Goal: Transaction & Acquisition: Purchase product/service

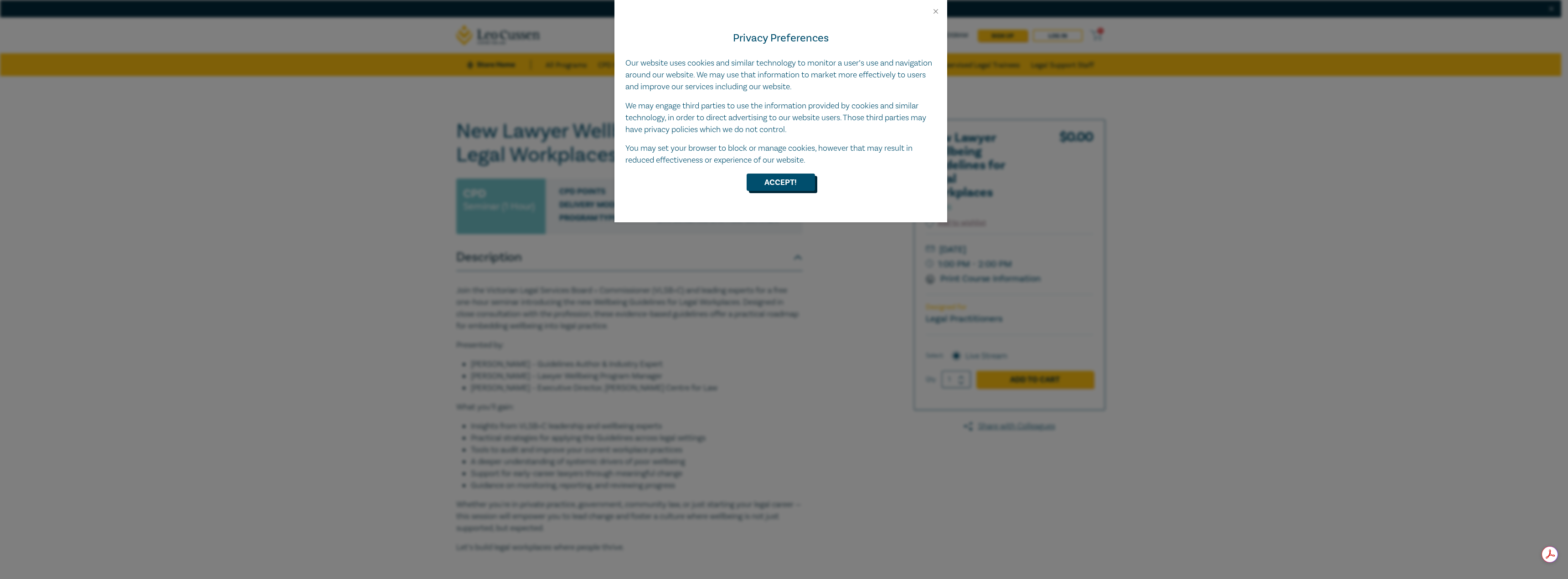
click at [791, 187] on button "Accept!" at bounding box center [781, 182] width 68 height 17
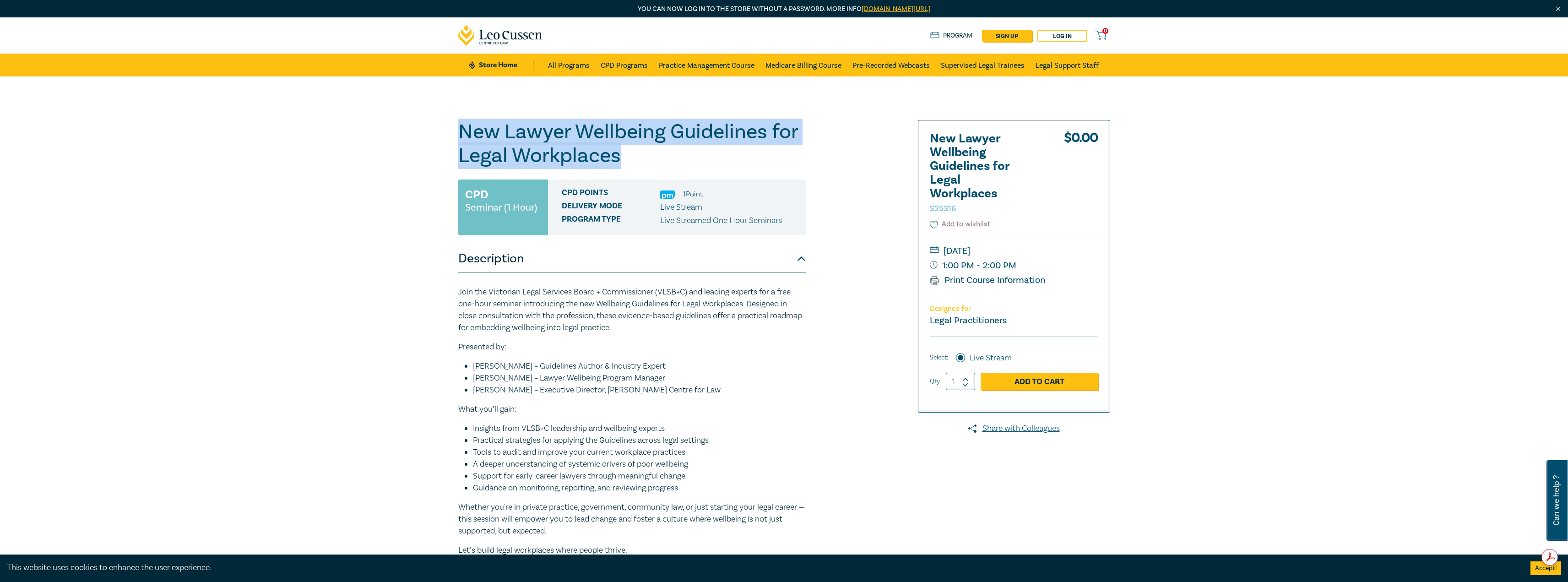
drag, startPoint x: 459, startPoint y: 127, endPoint x: 652, endPoint y: 152, distance: 194.6
click at [652, 152] on h1 "New Lawyer Wellbeing Guidelines for Legal Workplaces S25316" at bounding box center [632, 144] width 348 height 48
copy h1 "New Lawyer Wellbeing Guidelines for Legal Workplaces"
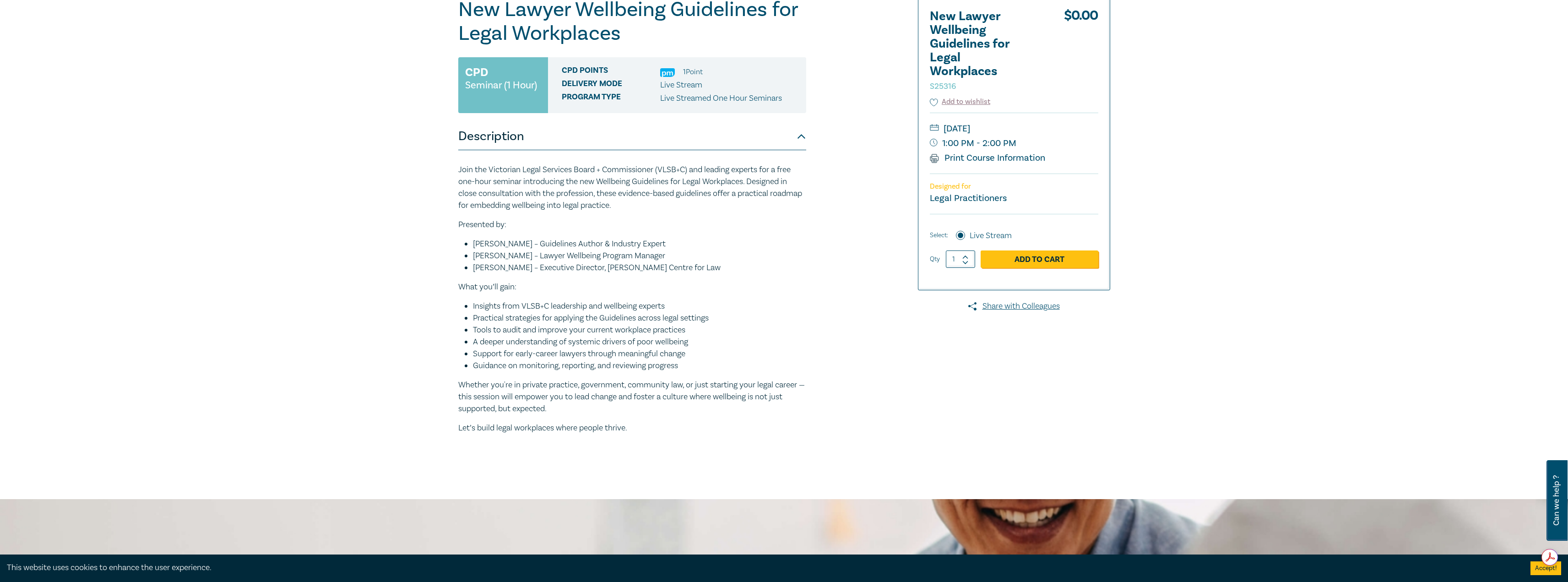
click at [523, 359] on li "Support for early-career lawyers through meaningful change" at bounding box center [639, 353] width 333 height 12
click at [592, 199] on p "Join the Victorian Legal Services Board + Commissioner (VLSB+C) and leading exp…" at bounding box center [632, 188] width 348 height 48
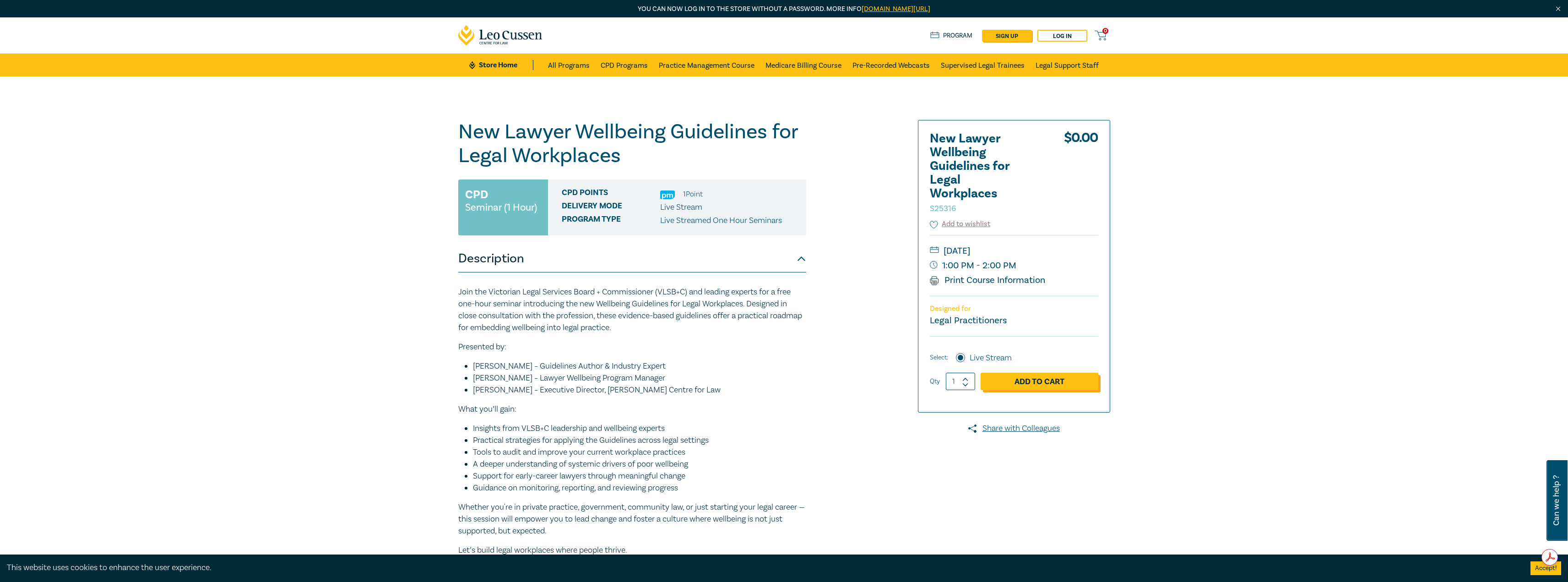
click at [1027, 382] on link "Add to Cart" at bounding box center [1039, 381] width 117 height 17
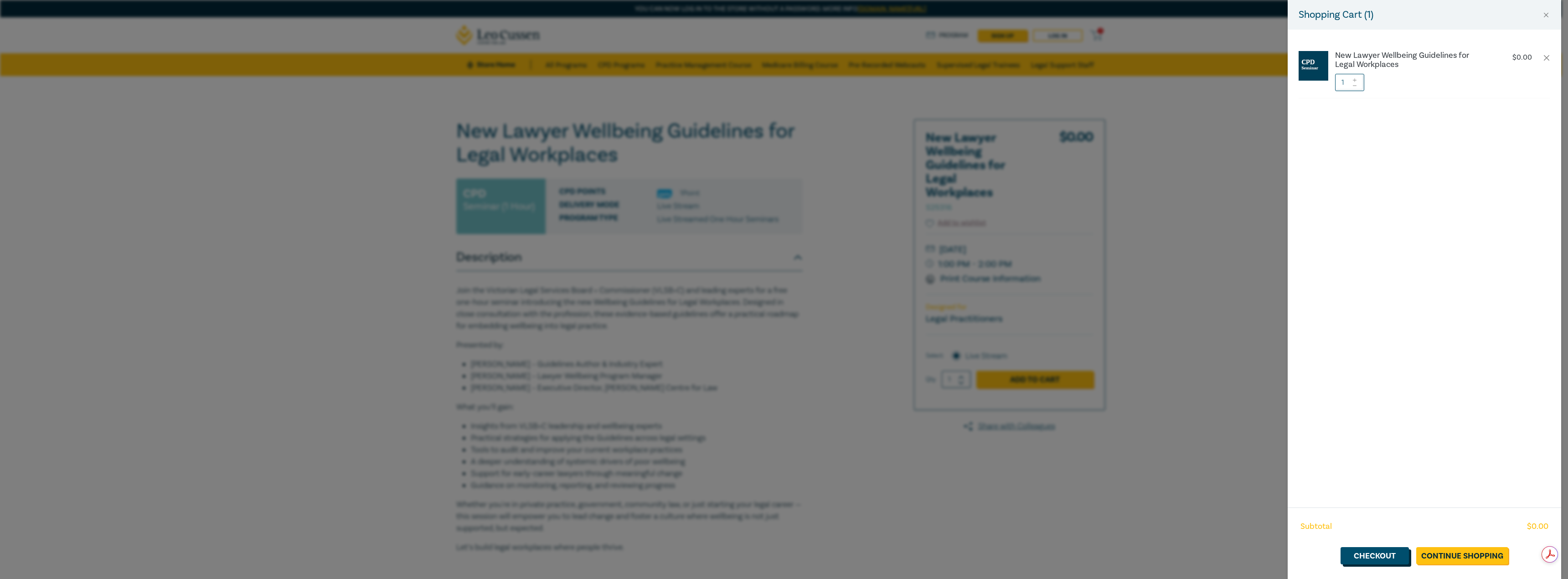
click at [1388, 561] on link "Checkout" at bounding box center [1374, 555] width 68 height 17
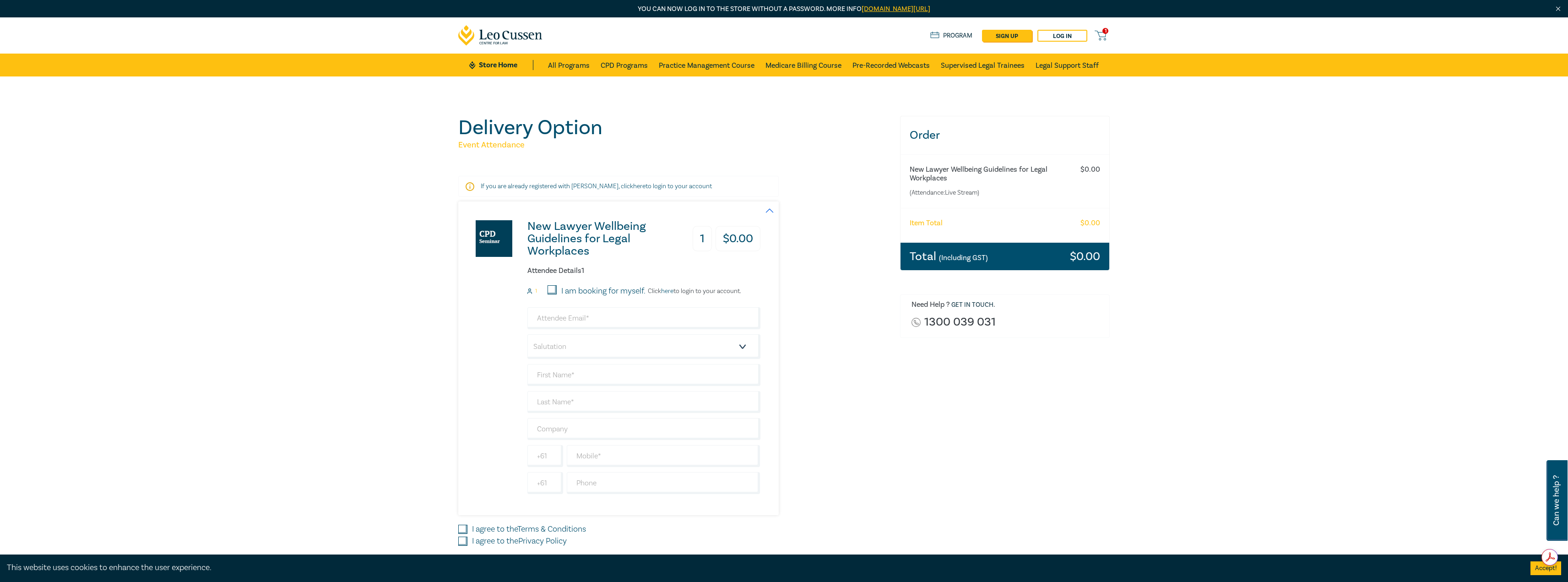
click at [609, 288] on label "I am booking for myself." at bounding box center [603, 291] width 84 height 12
click at [557, 288] on input "I am booking for myself." at bounding box center [552, 290] width 9 height 9
checkbox input "true"
click at [602, 313] on input "email" at bounding box center [644, 318] width 233 height 22
click at [600, 345] on select "Salutation Mr. Mrs. Ms. Miss Dr. Prof. Other" at bounding box center [644, 347] width 233 height 24
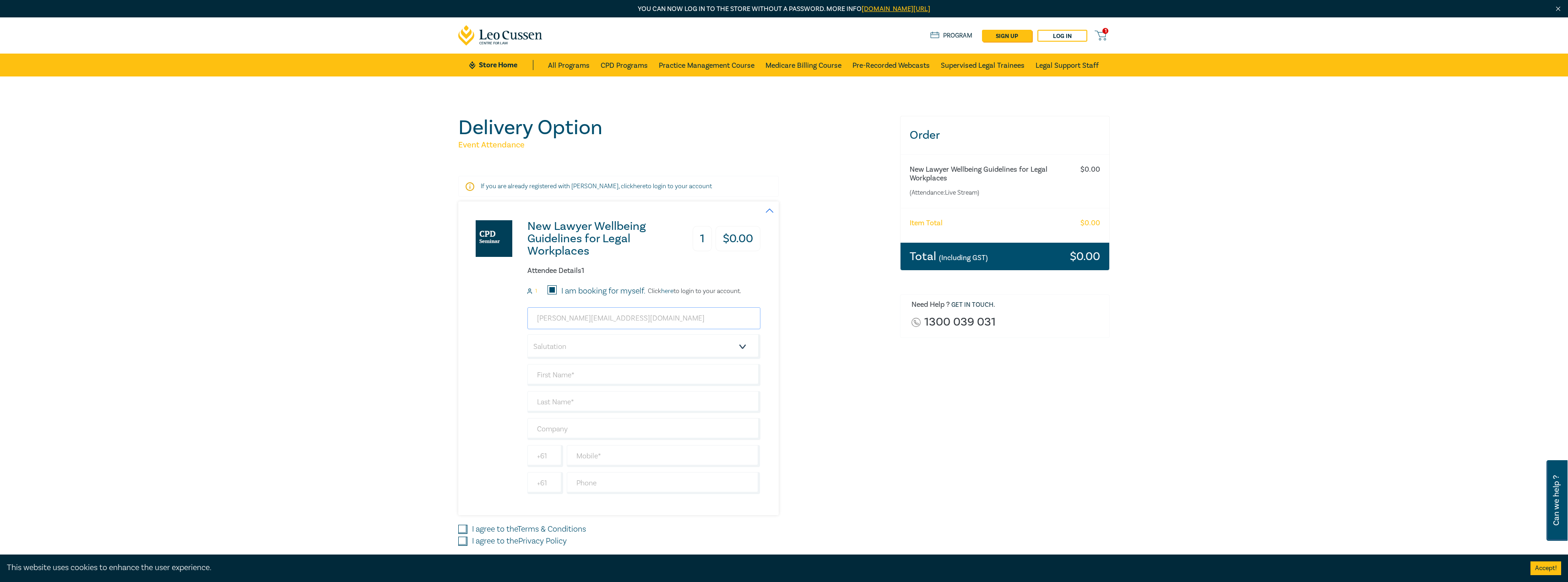
click at [604, 320] on input "[PERSON_NAME][EMAIL_ADDRESS][DOMAIN_NAME]" at bounding box center [644, 318] width 233 height 22
type input "[EMAIL_ADDRESS][DOMAIN_NAME]"
select select "Ms."
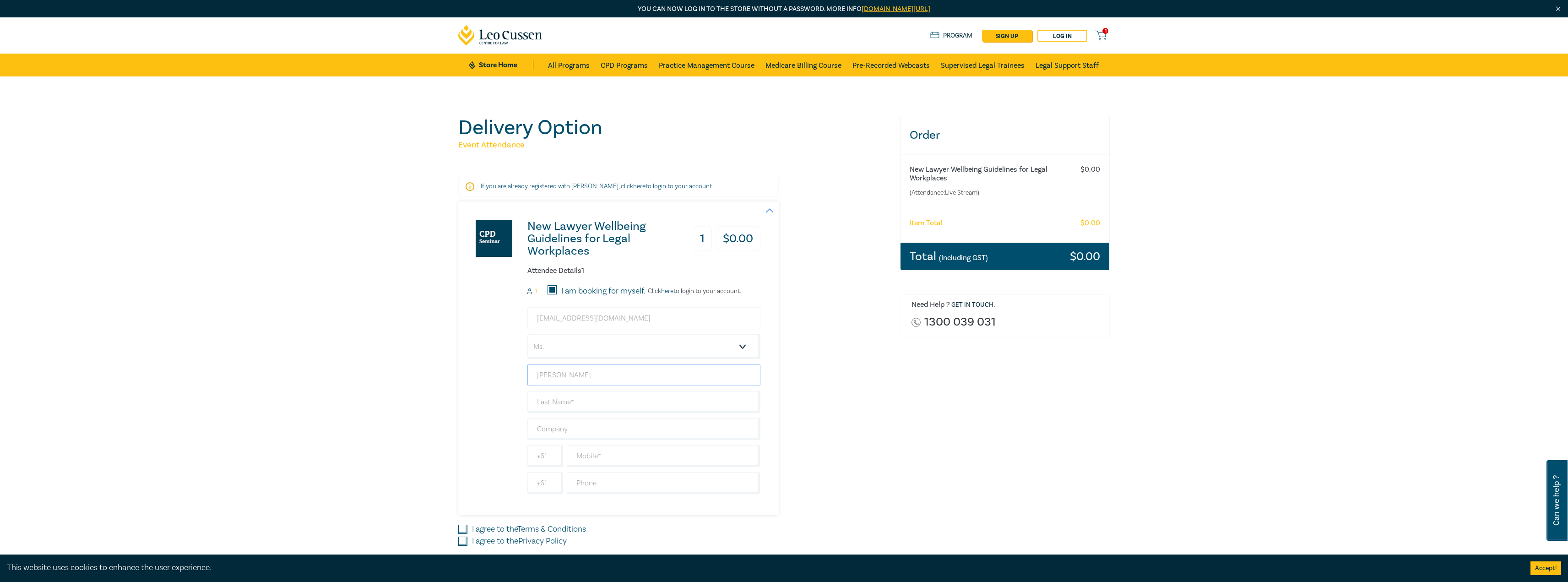
type input "[PERSON_NAME]"
type input "Nair"
type input "431299995"
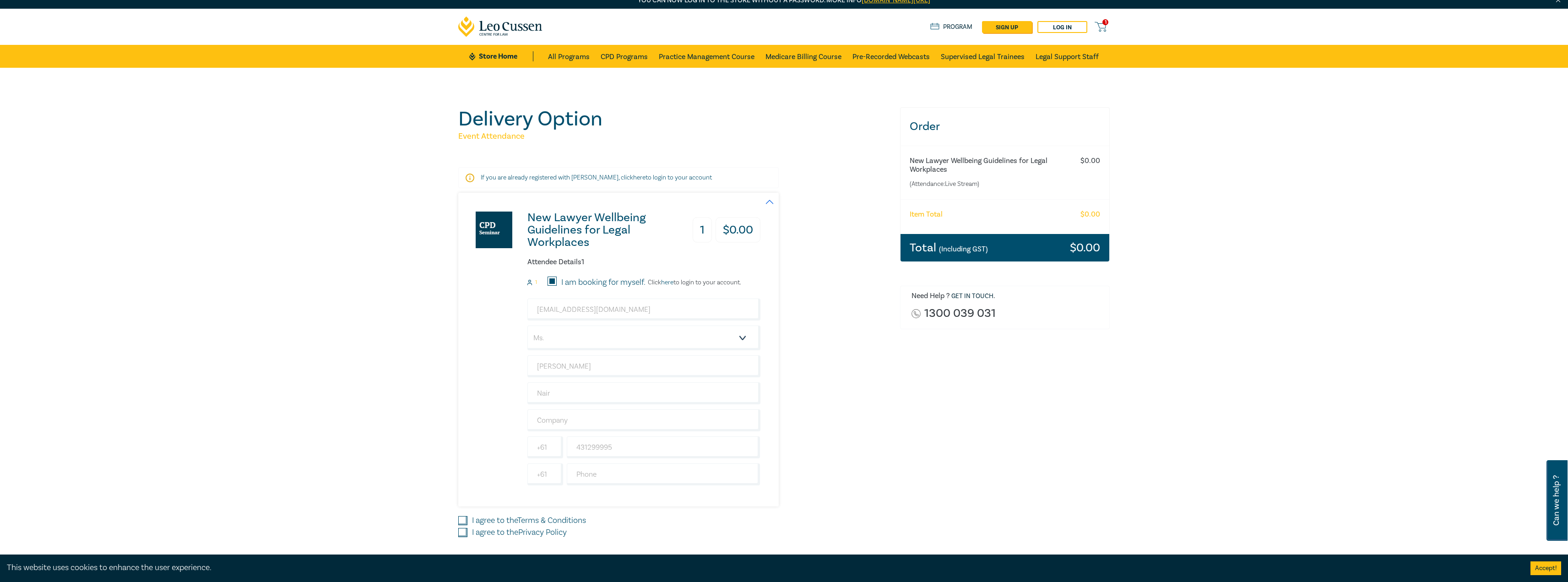
scroll to position [244, 0]
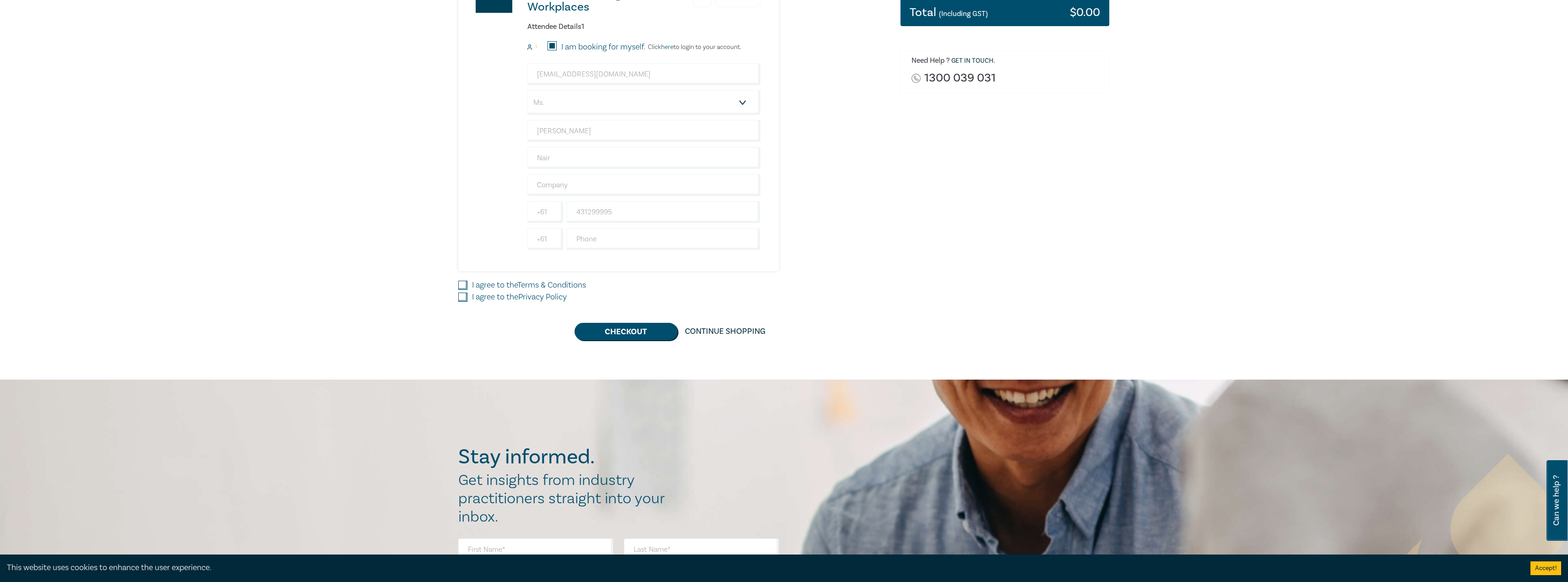
click at [487, 287] on label "I agree to the Terms & Conditions" at bounding box center [529, 285] width 114 height 12
click at [468, 287] on input "I agree to the Terms & Conditions" at bounding box center [463, 285] width 9 height 9
checkbox input "true"
click at [487, 298] on label "I agree to the Privacy Policy" at bounding box center [519, 297] width 95 height 12
click at [468, 298] on input "I agree to the Privacy Policy" at bounding box center [463, 297] width 9 height 9
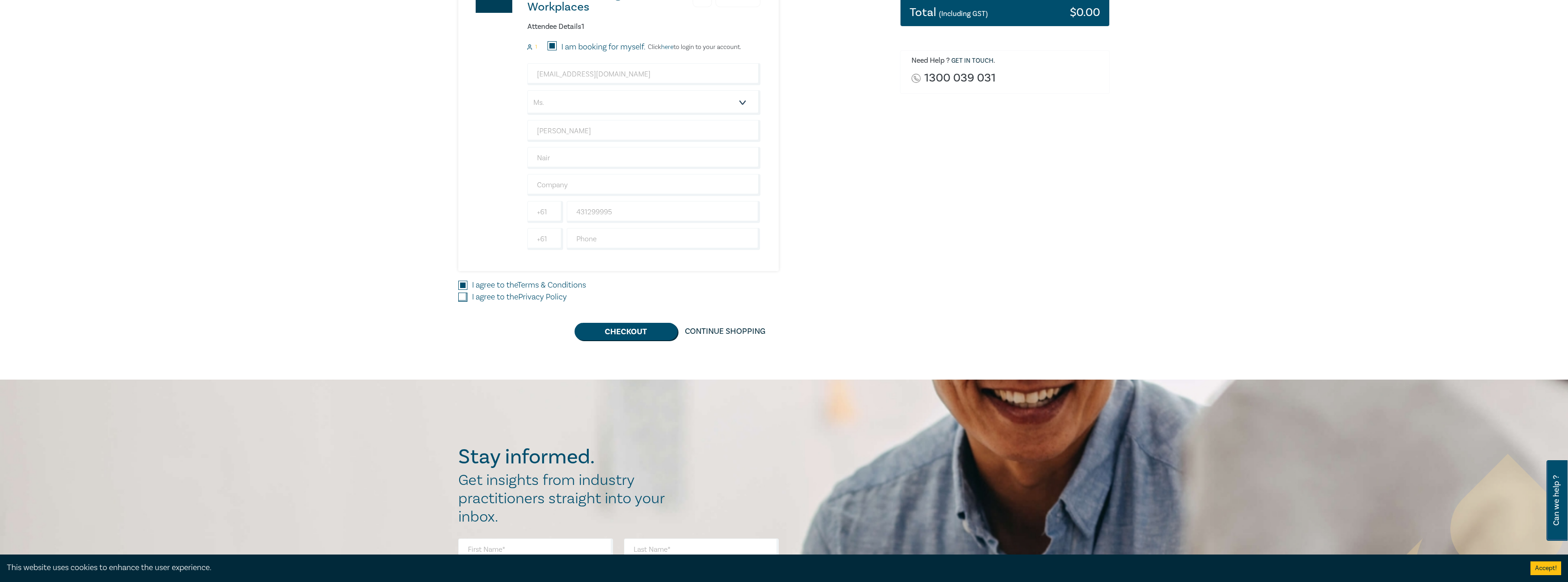
checkbox input "true"
click at [664, 333] on button "Checkout" at bounding box center [626, 331] width 103 height 17
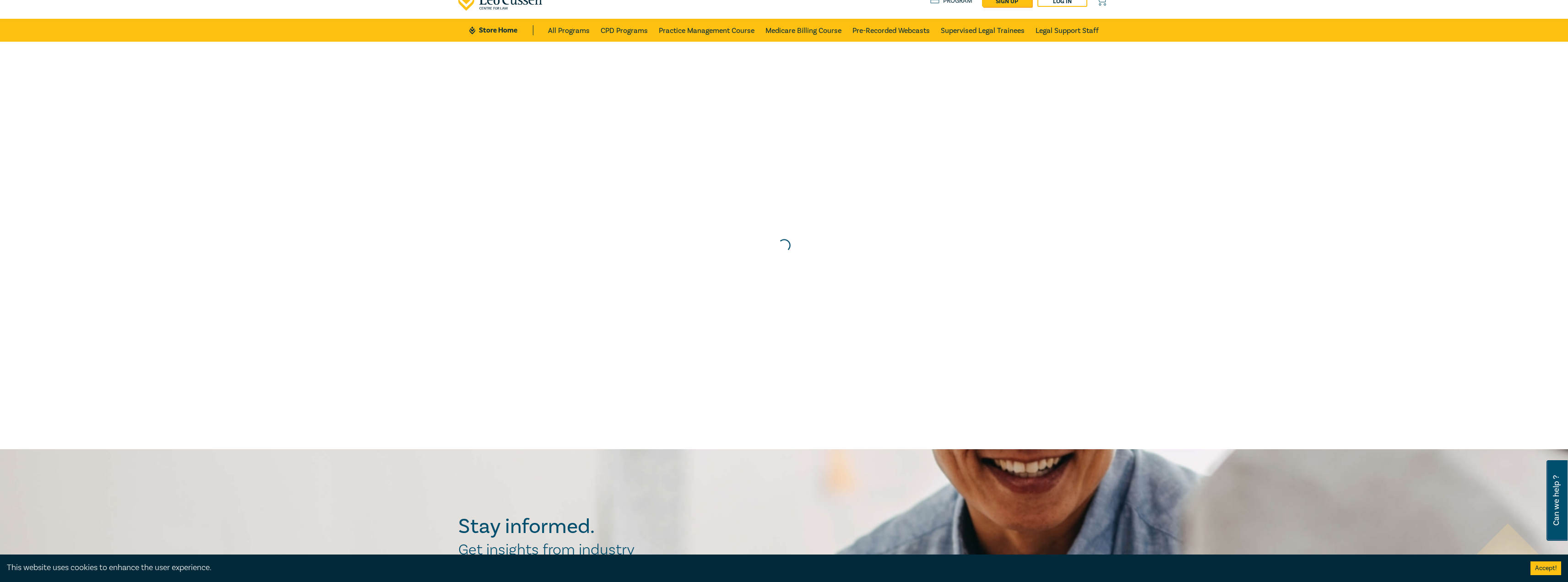
scroll to position [0, 0]
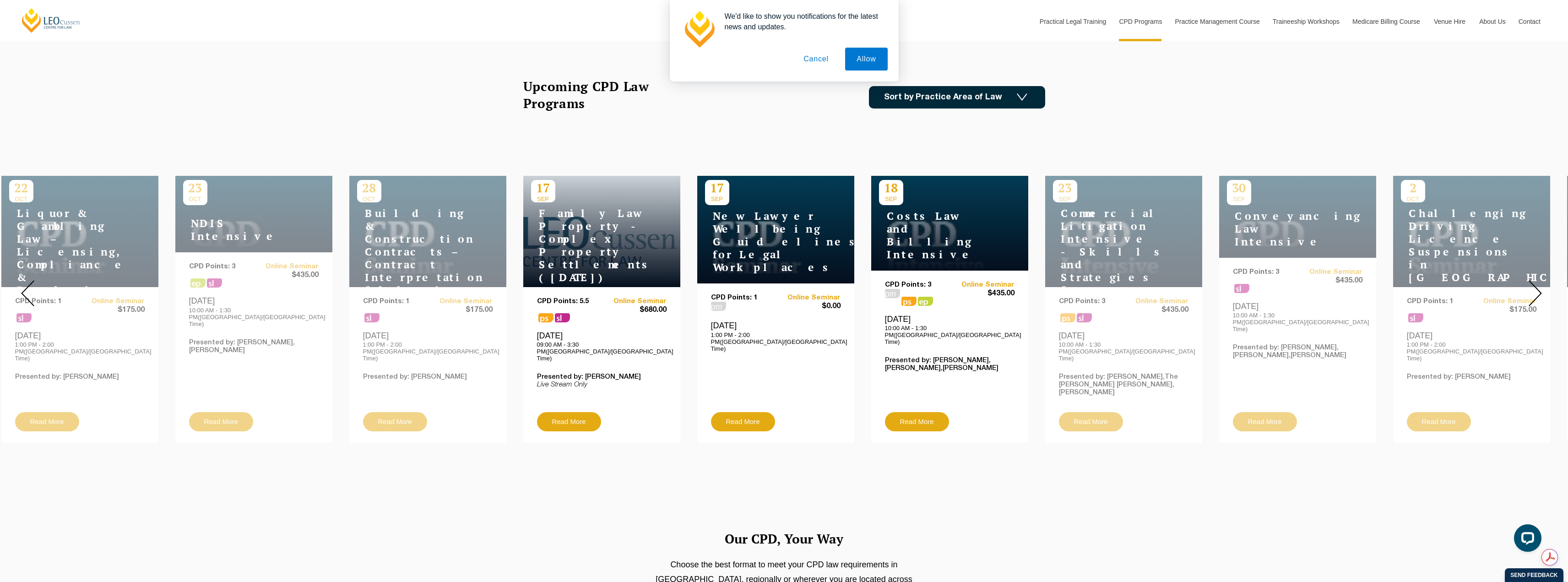
click at [826, 57] on button "Cancel" at bounding box center [815, 59] width 48 height 23
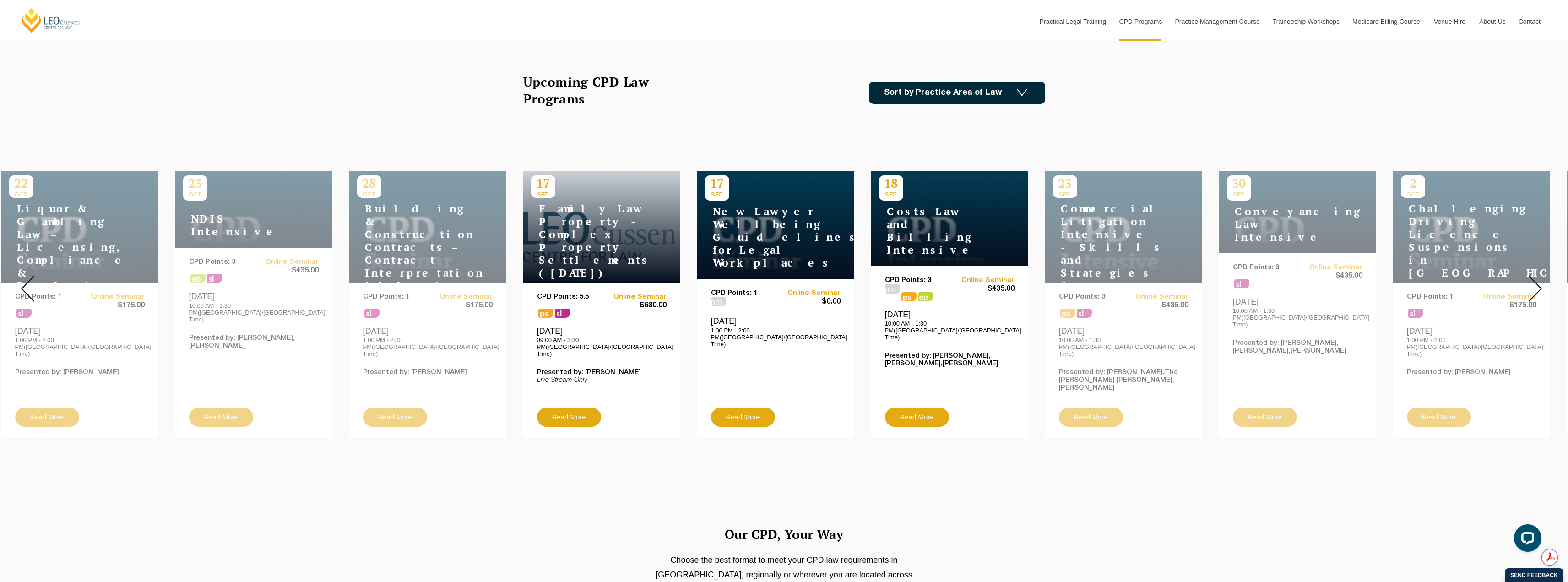
scroll to position [366, 0]
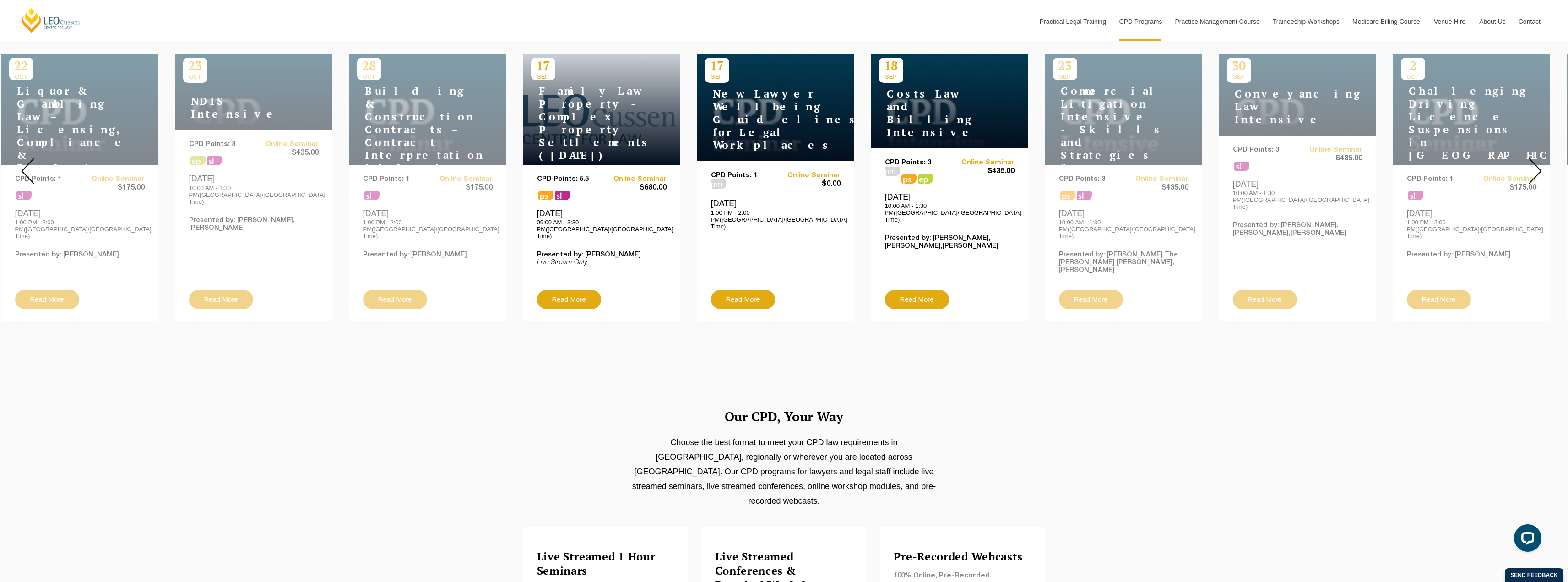
click at [1537, 163] on img at bounding box center [1535, 171] width 13 height 26
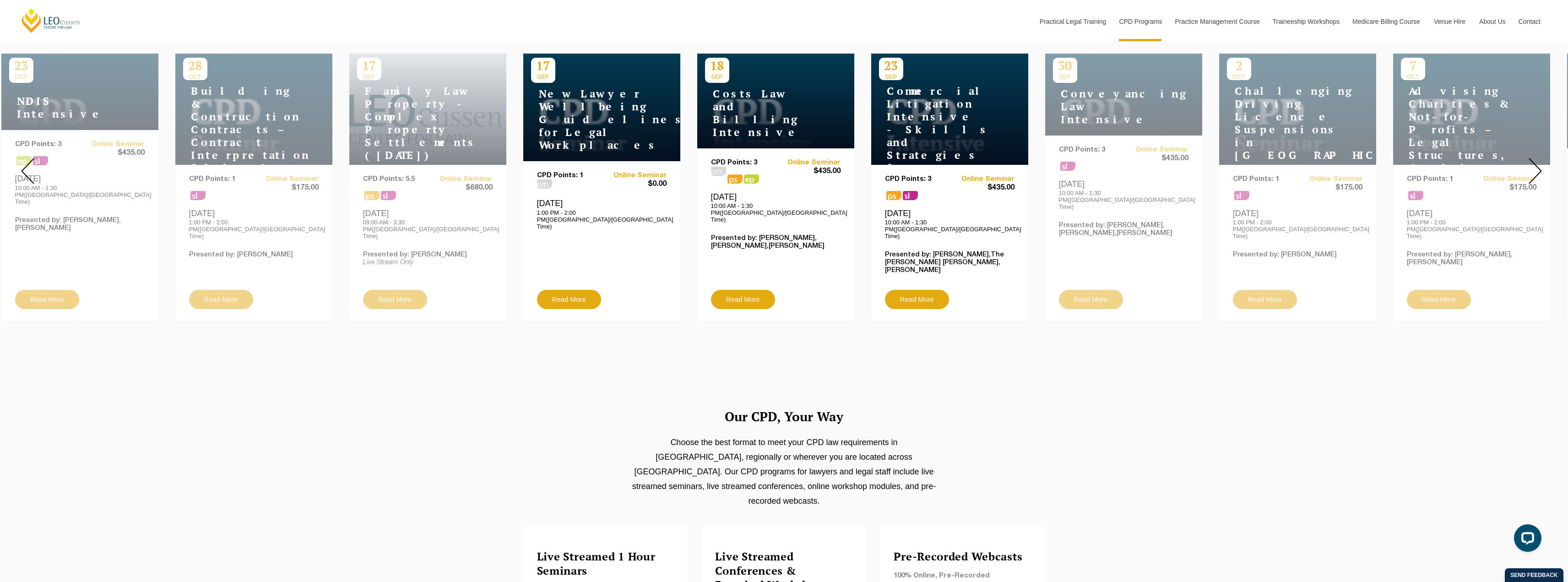
click at [1537, 163] on img at bounding box center [1535, 171] width 13 height 26
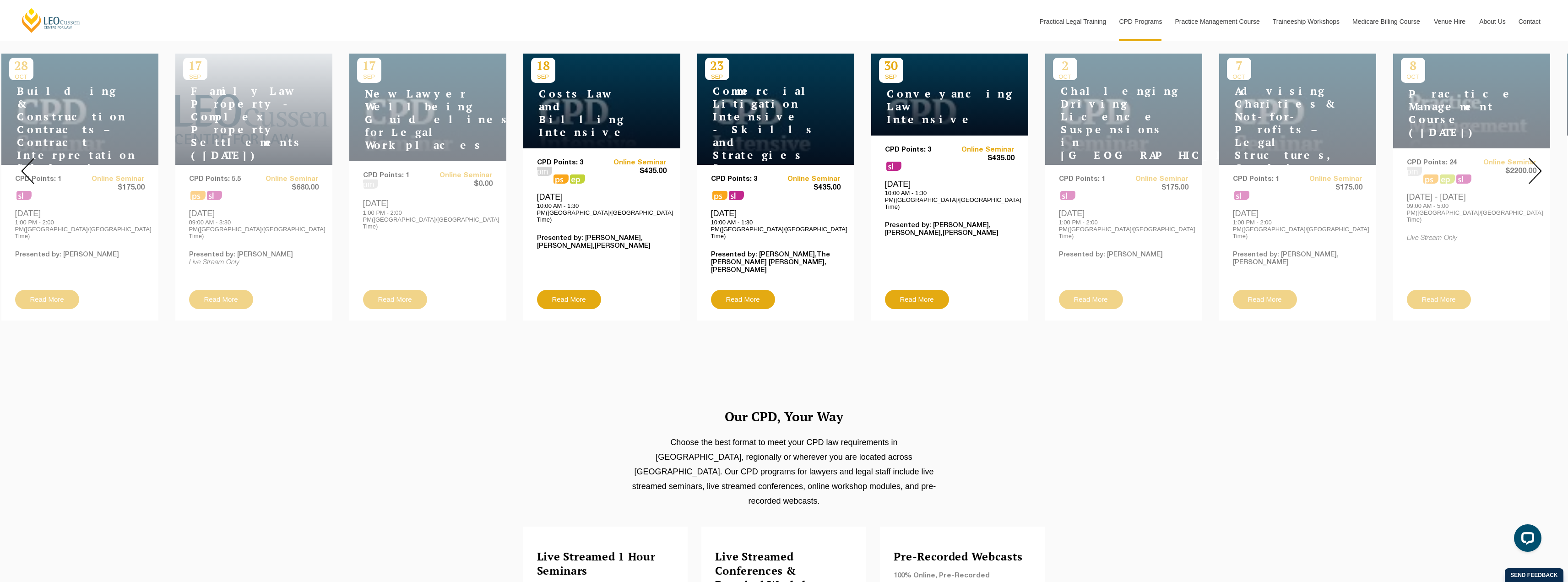
click at [1537, 163] on img at bounding box center [1535, 171] width 13 height 26
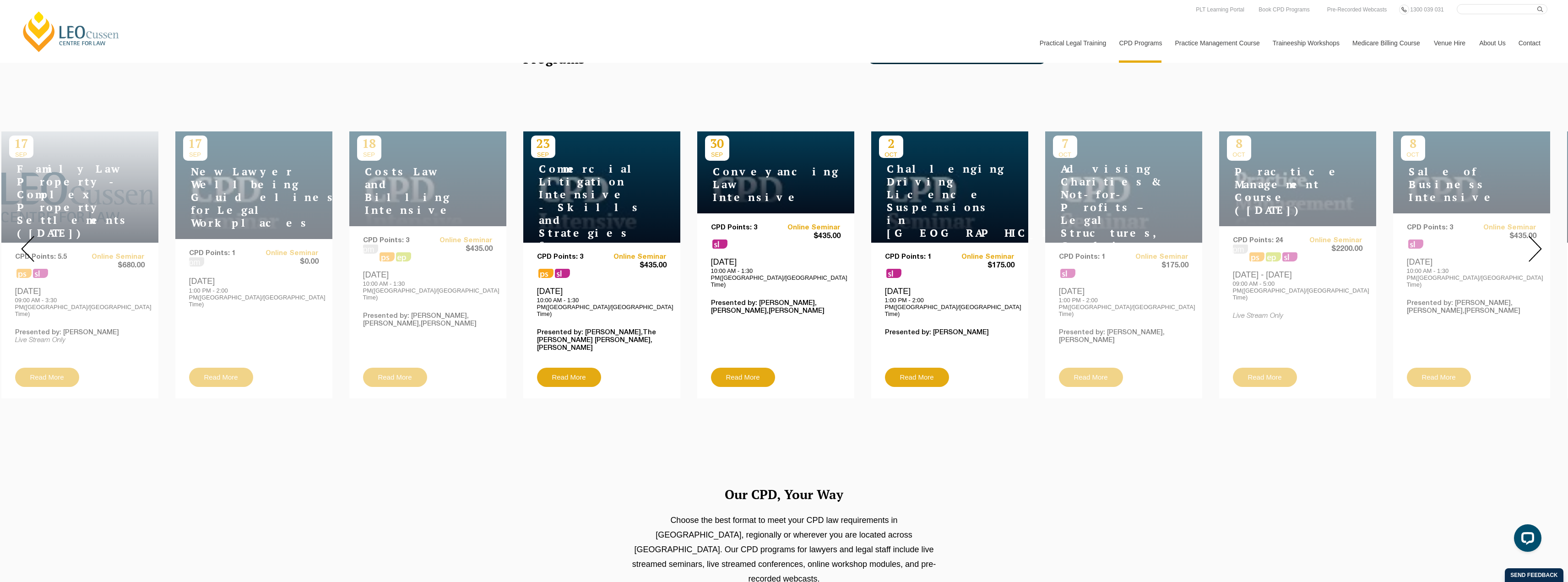
scroll to position [244, 0]
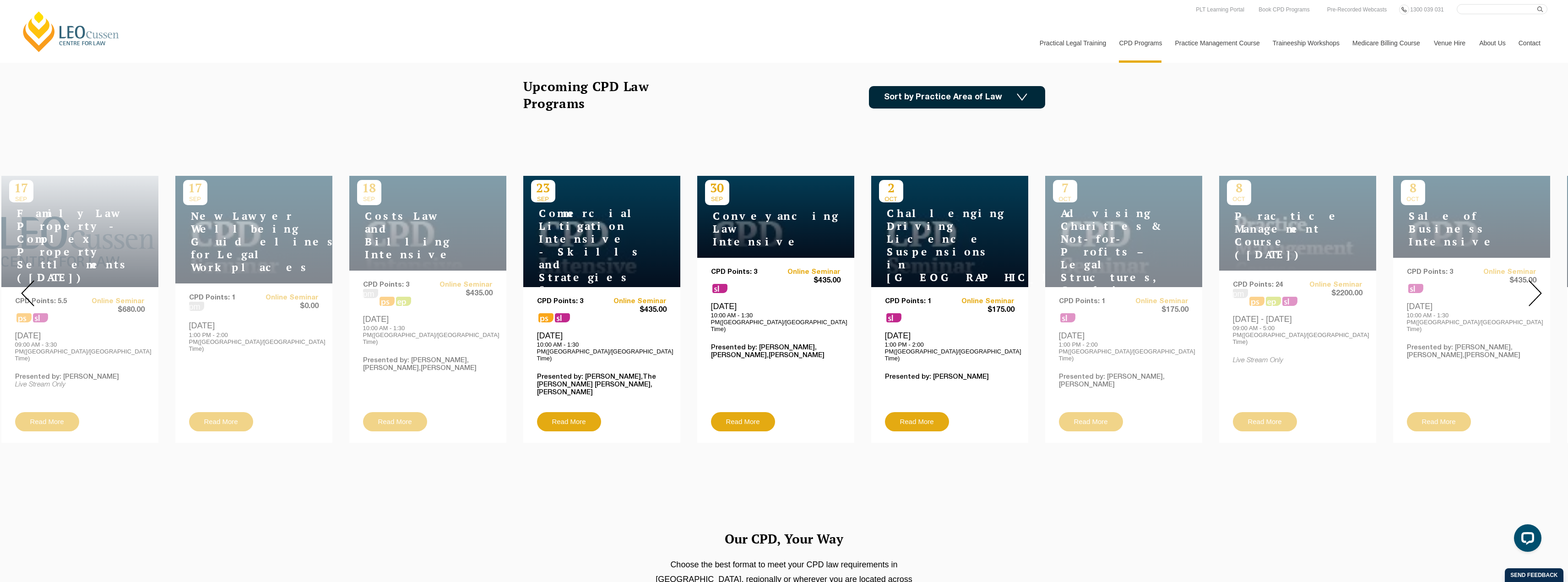
click at [1543, 279] on div at bounding box center [1535, 293] width 66 height 312
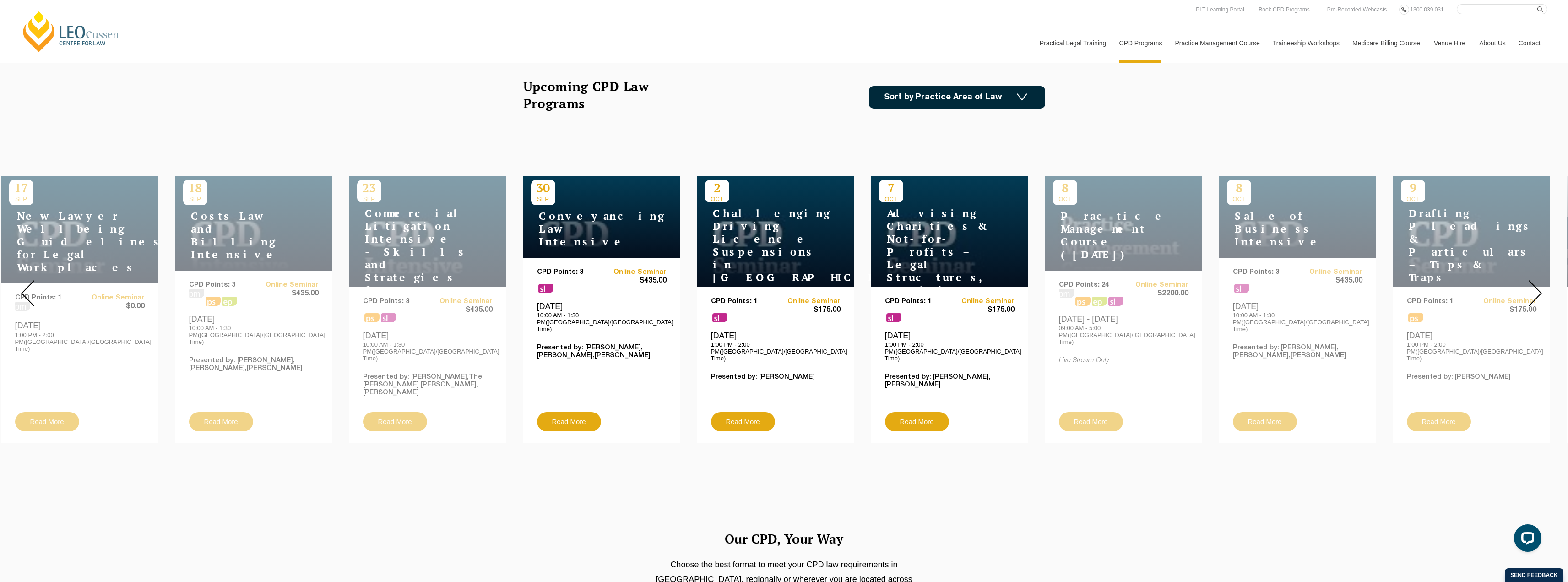
click at [1543, 279] on div at bounding box center [1535, 293] width 66 height 312
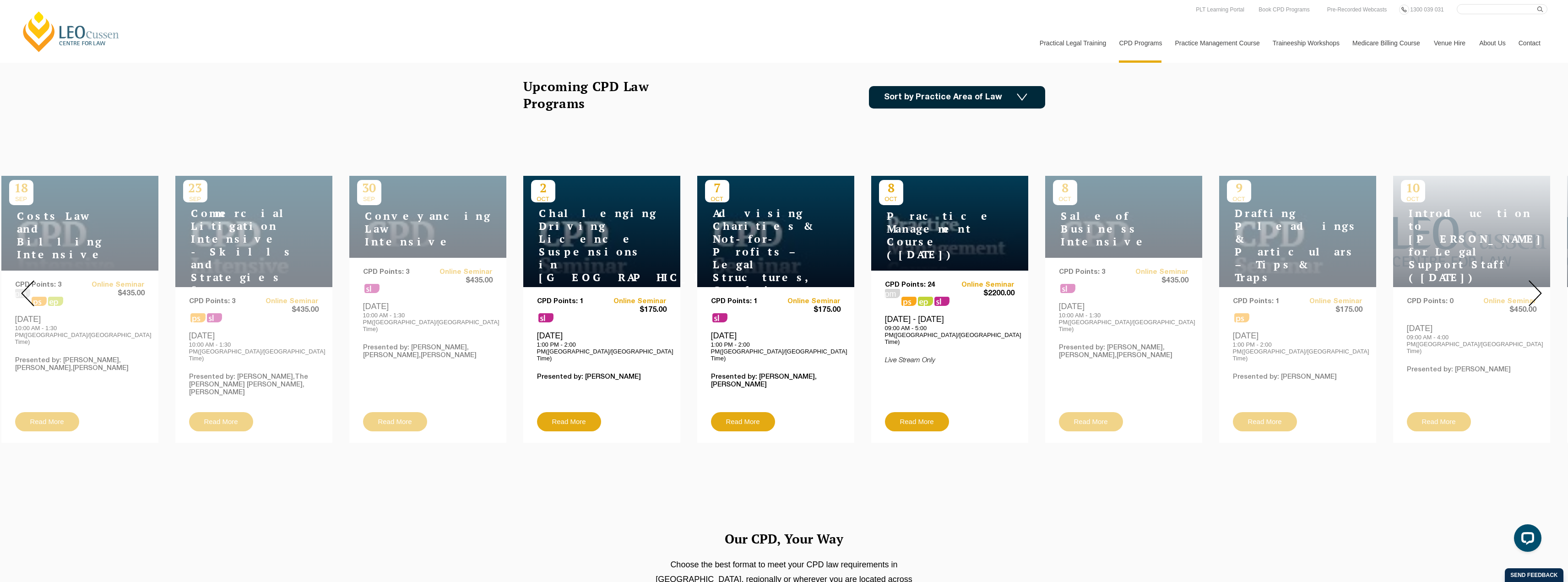
click at [1543, 279] on div at bounding box center [1535, 293] width 66 height 312
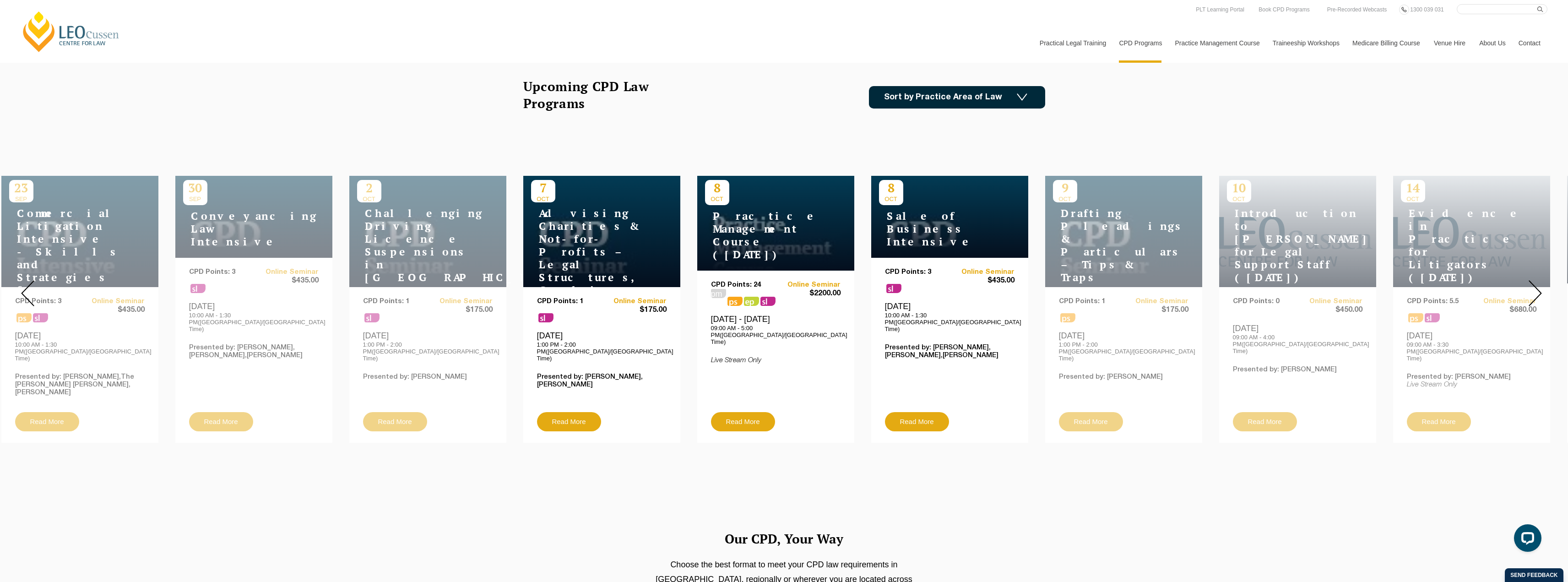
click at [1543, 279] on div at bounding box center [1535, 293] width 66 height 312
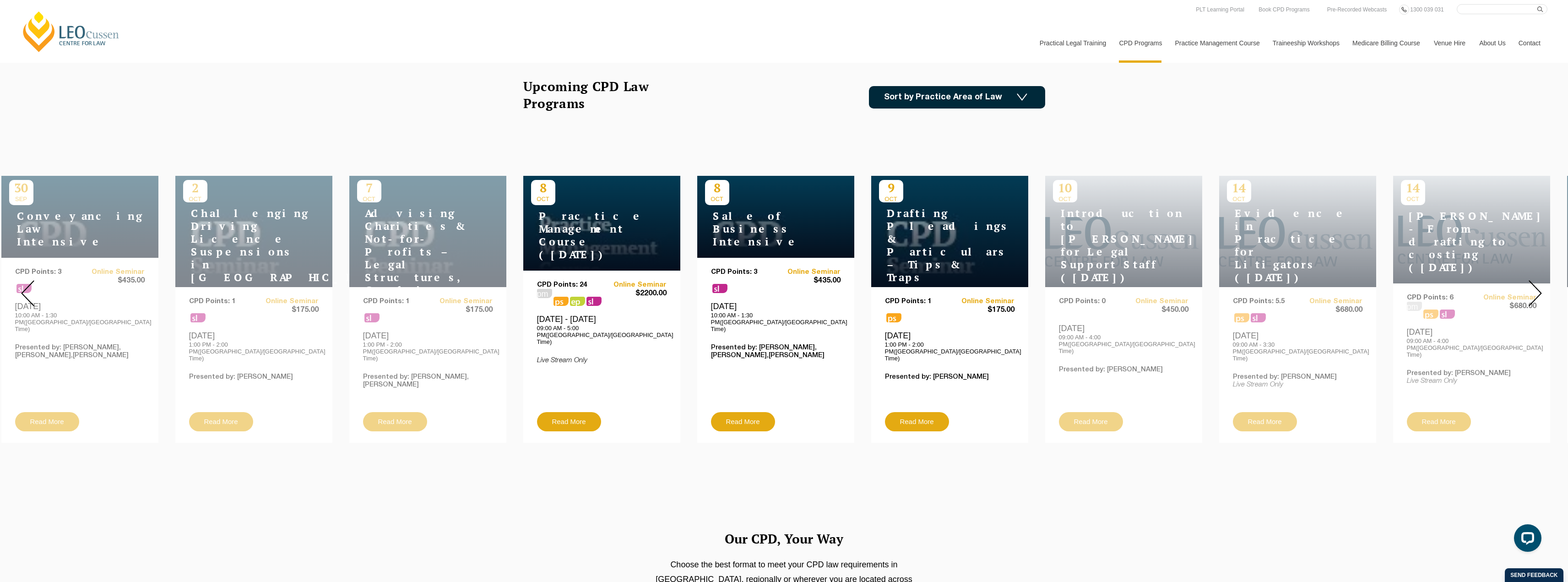
click at [1543, 279] on div at bounding box center [1535, 293] width 66 height 312
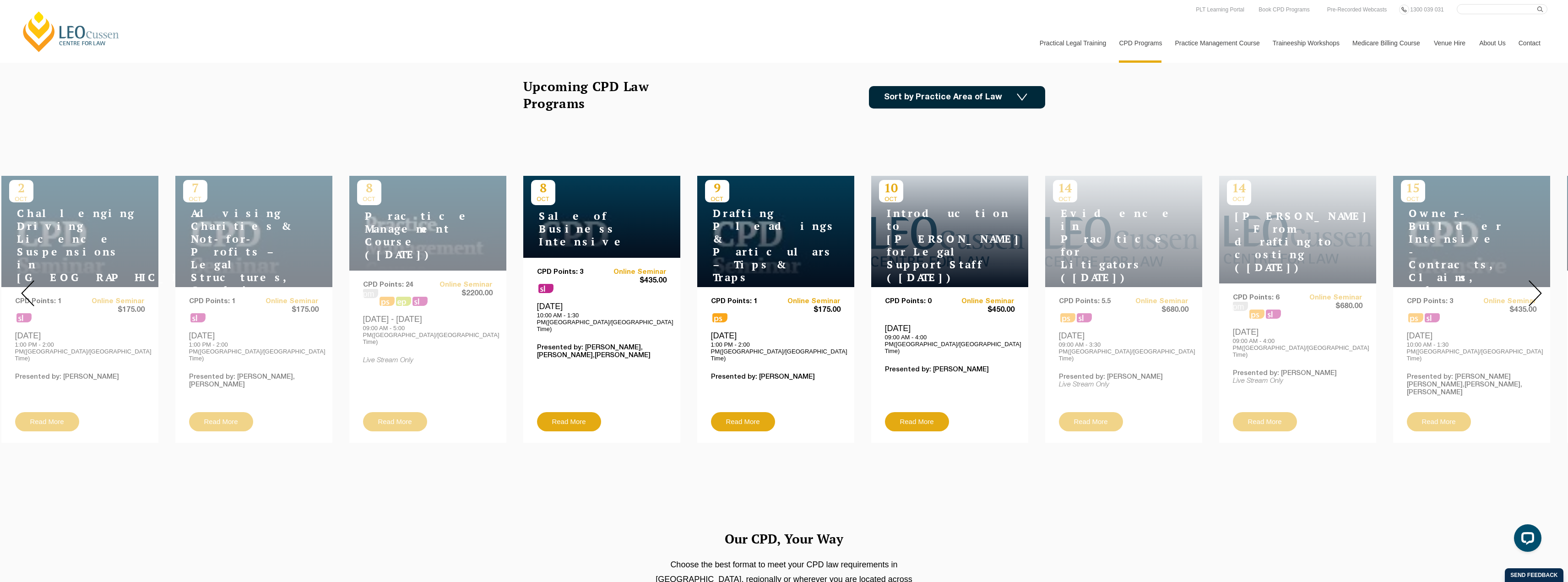
click at [1543, 279] on div at bounding box center [1535, 293] width 66 height 312
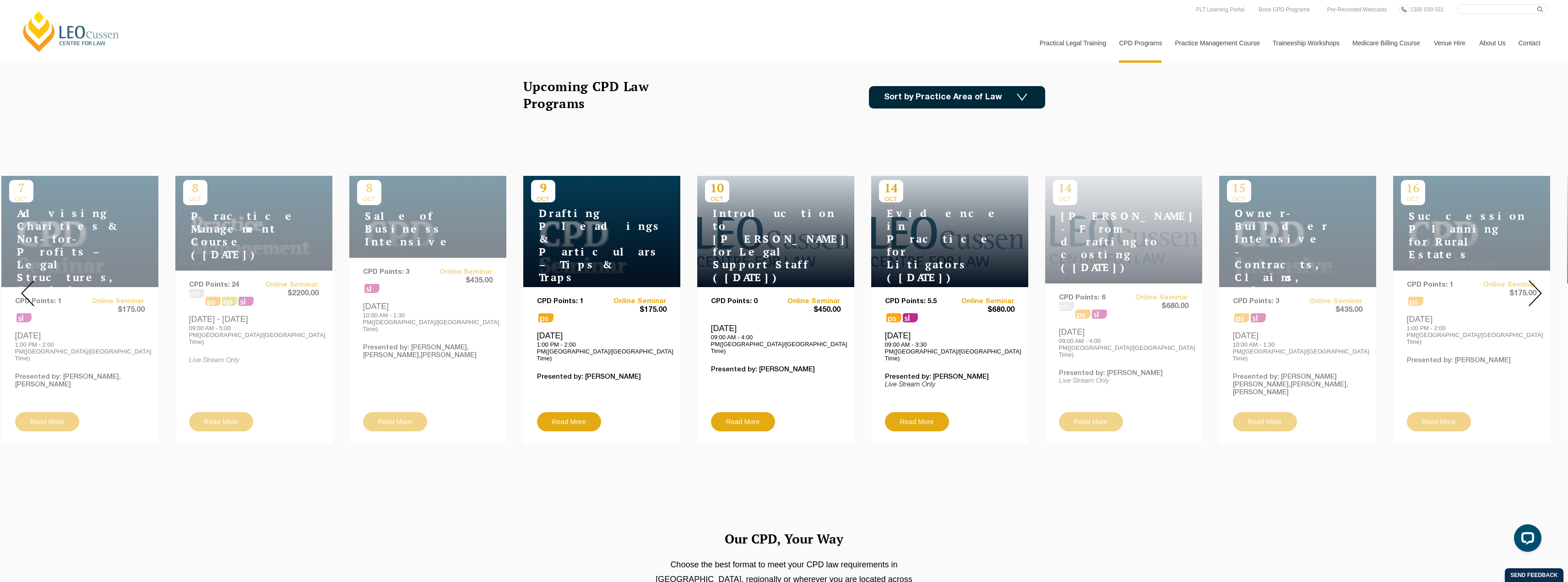
click at [1543, 279] on div at bounding box center [1535, 293] width 66 height 312
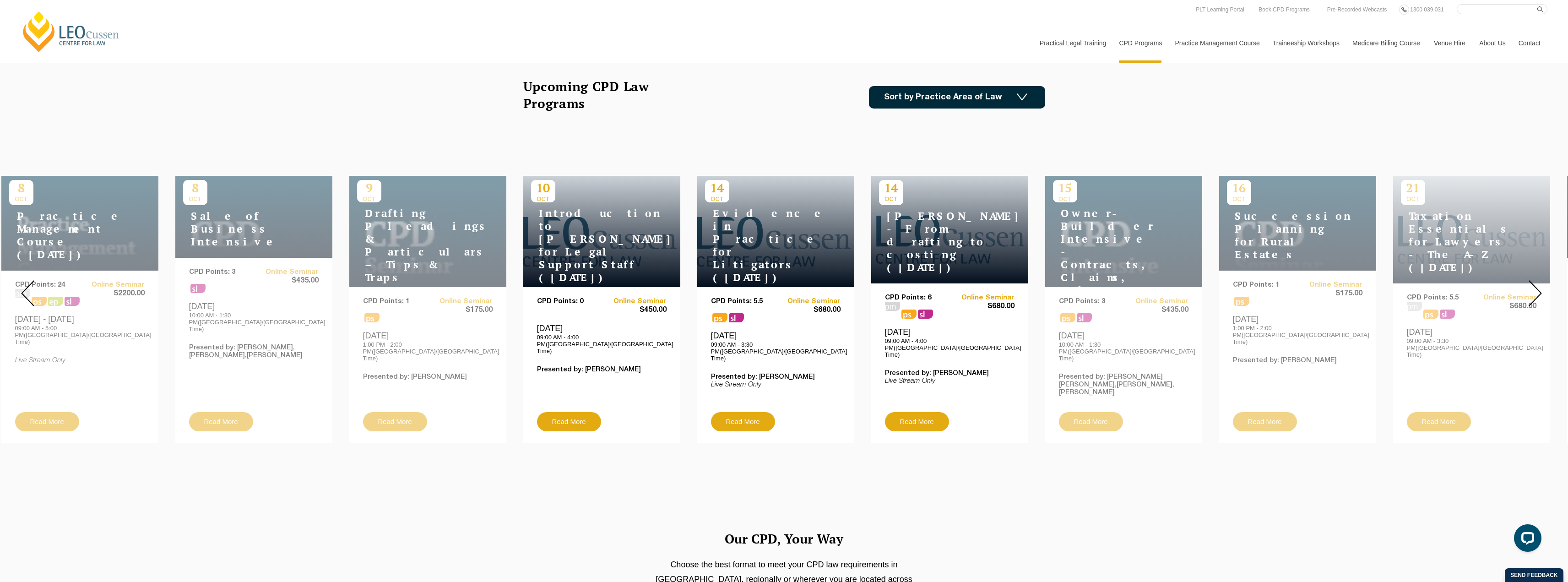
click at [1543, 279] on div at bounding box center [1535, 293] width 66 height 312
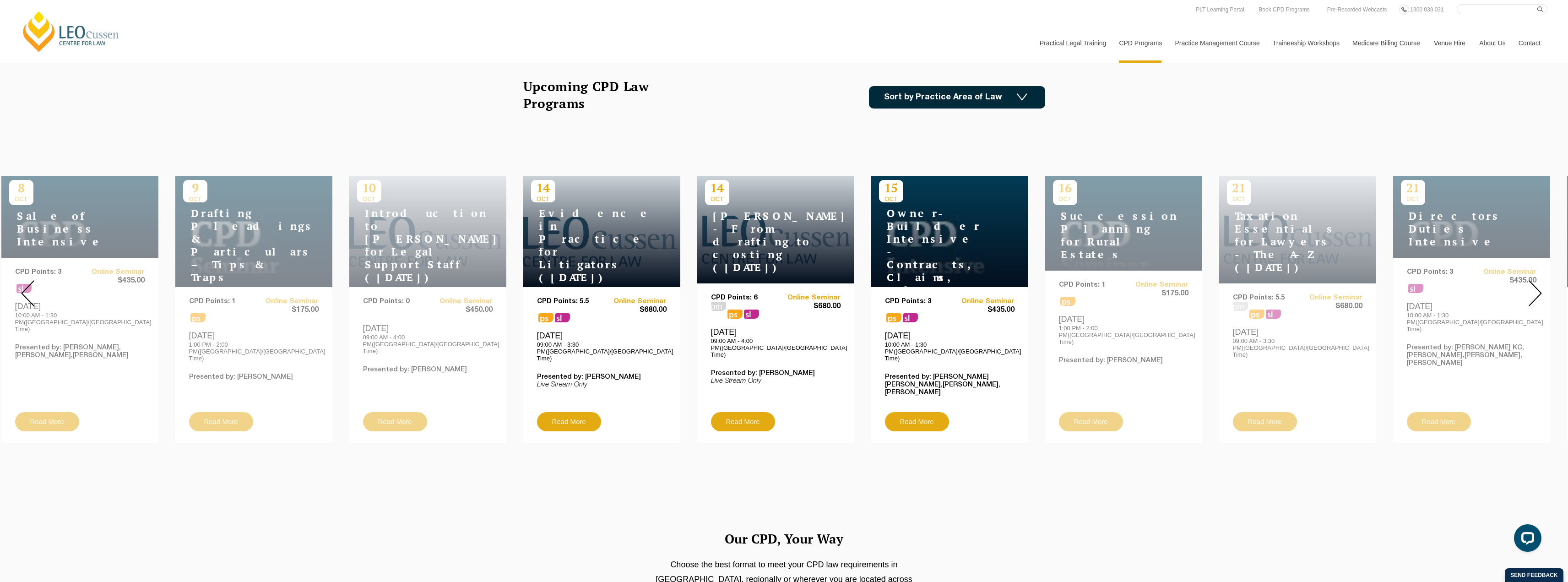
click at [1543, 279] on div at bounding box center [1535, 293] width 66 height 312
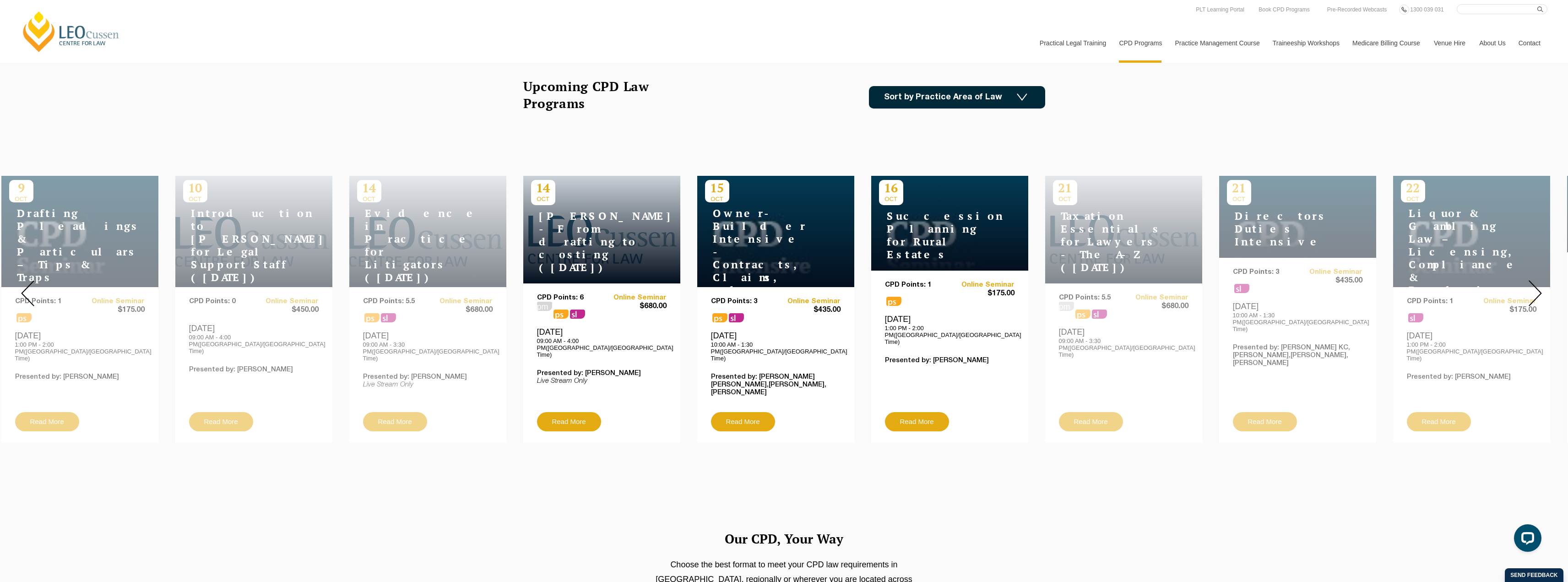
click at [1543, 279] on div at bounding box center [1535, 293] width 66 height 312
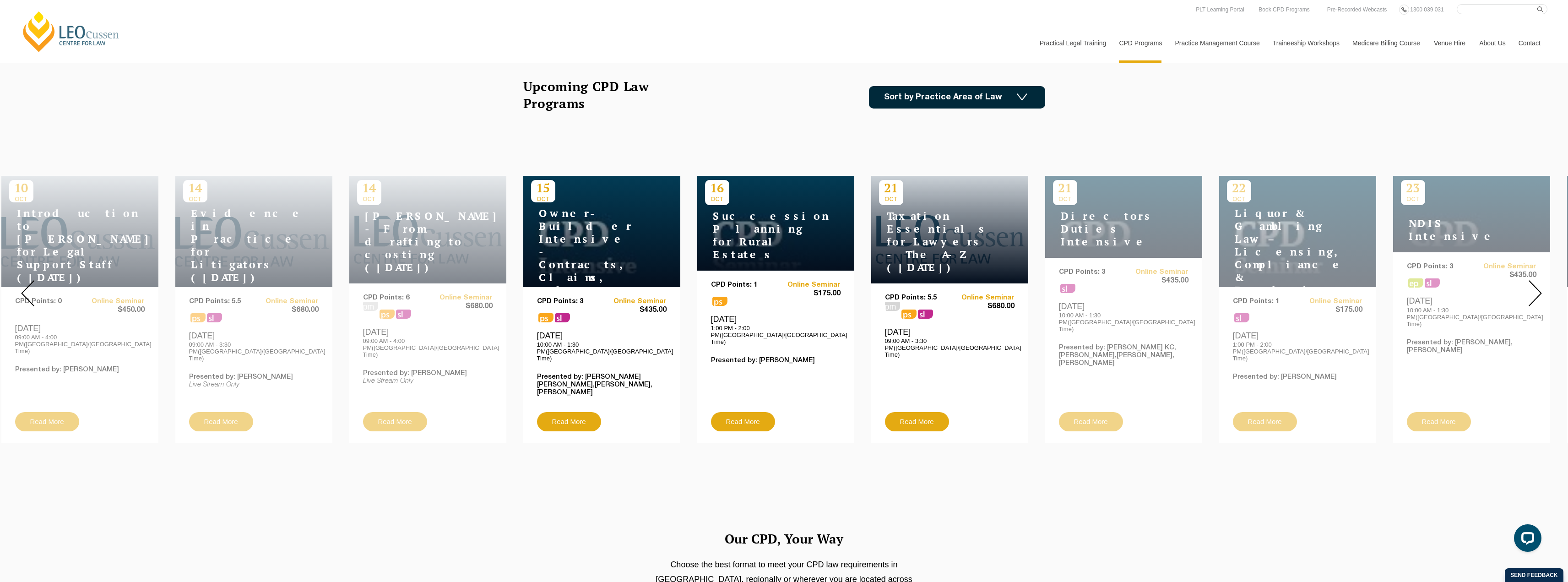
click at [1543, 279] on div at bounding box center [1535, 293] width 66 height 312
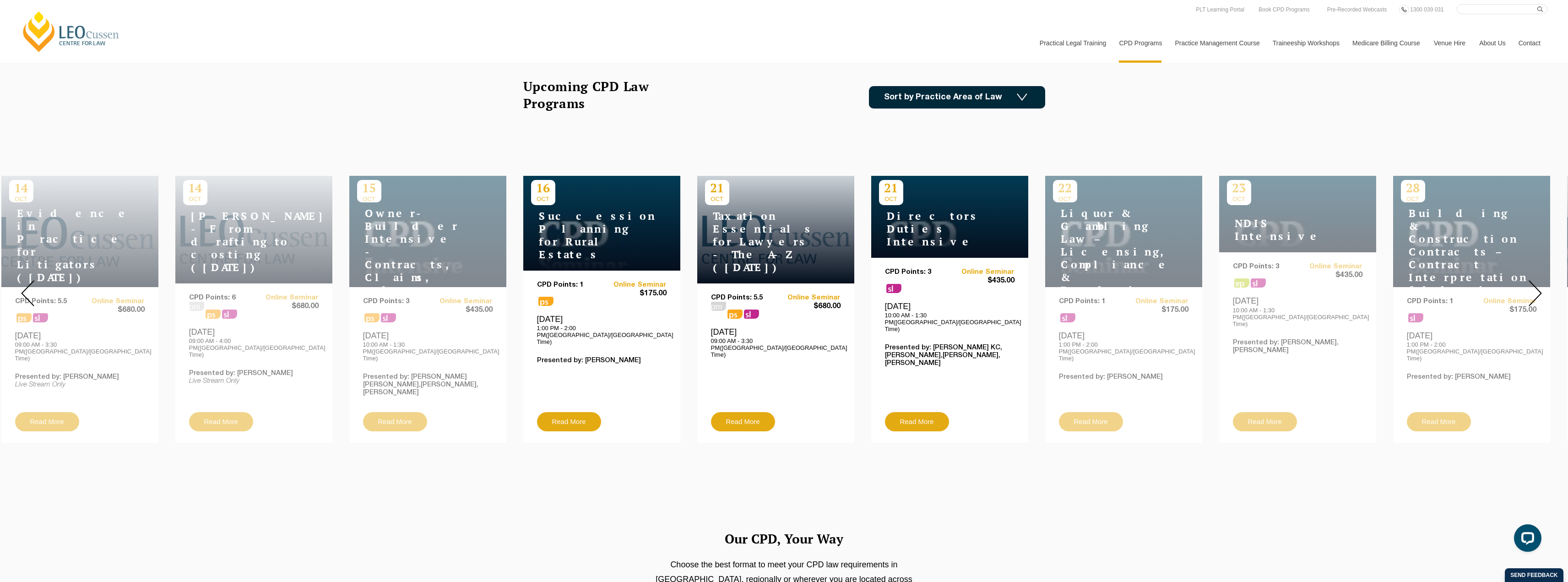
click at [1543, 279] on div at bounding box center [1535, 293] width 66 height 312
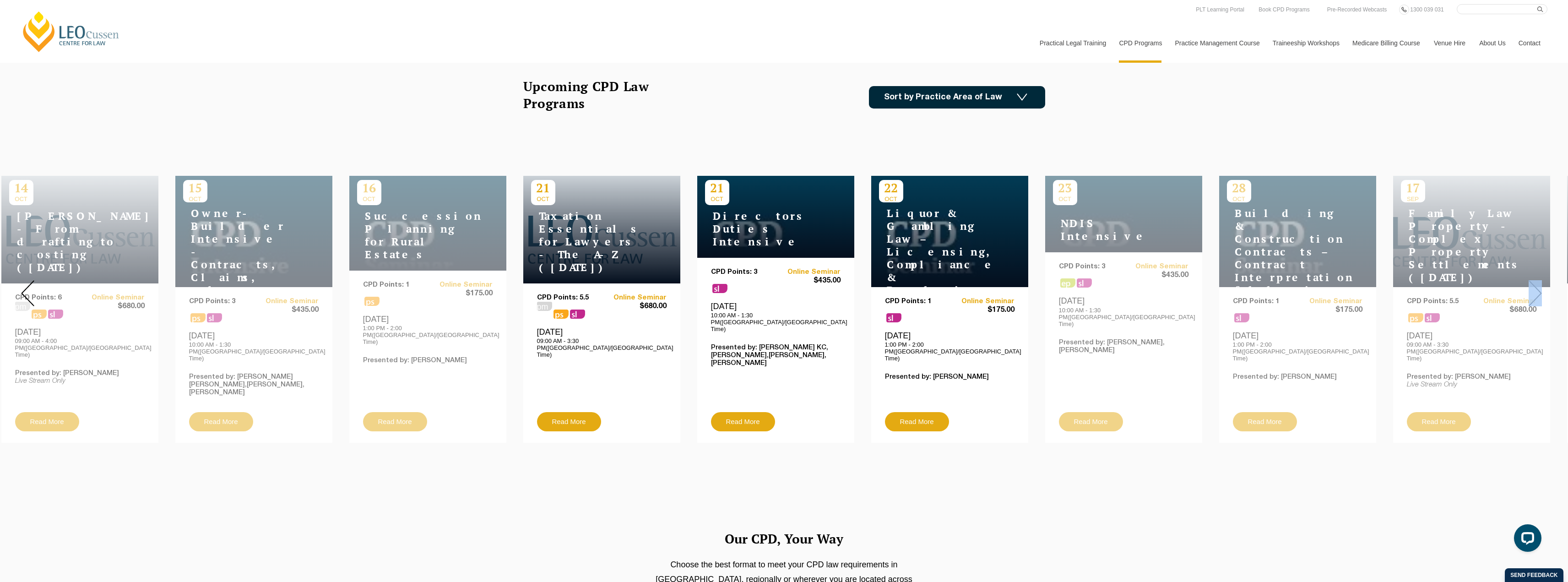
click at [1543, 279] on div at bounding box center [1535, 293] width 66 height 312
